Goal: Transaction & Acquisition: Subscribe to service/newsletter

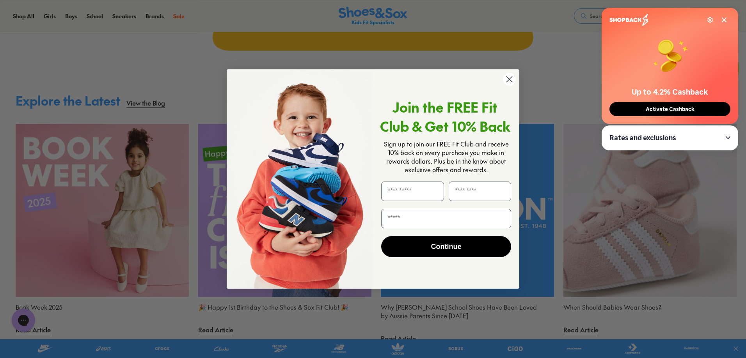
scroll to position [2106, 0]
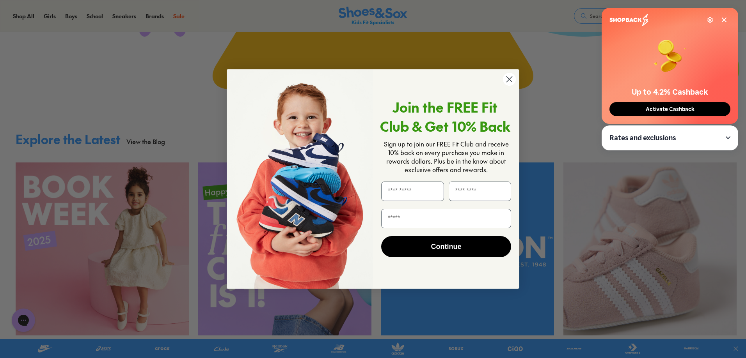
drag, startPoint x: 456, startPoint y: 121, endPoint x: 451, endPoint y: 117, distance: 5.9
click at [456, 121] on span "Join the FREE Fit Club & Get 10% Back" at bounding box center [445, 117] width 130 height 38
click at [387, 106] on p "Join the FREE Fit Club & Get 10% Back" at bounding box center [445, 117] width 132 height 38
click at [402, 106] on span "Join the FREE Fit Club & Get 10% Back" at bounding box center [445, 117] width 130 height 38
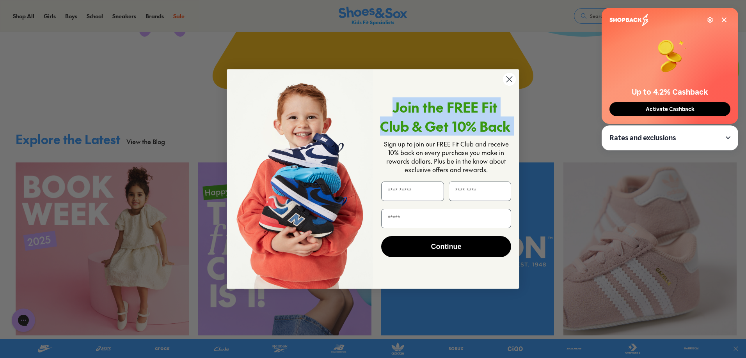
click at [402, 106] on span "Join the FREE Fit Club & Get 10% Back" at bounding box center [445, 117] width 130 height 38
copy strong "Join the FREE Fit Club & Get 10% Back"
